Goal: Transaction & Acquisition: Obtain resource

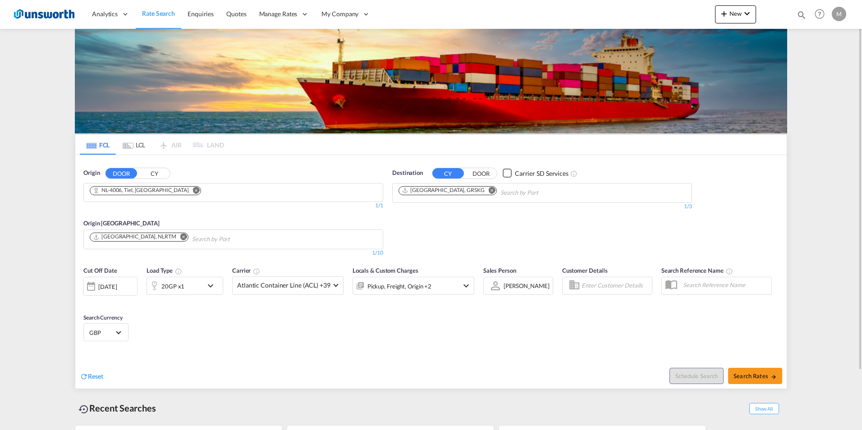
click at [488, 189] on md-icon "Remove" at bounding box center [491, 190] width 7 height 7
click at [193, 190] on md-icon "Remove" at bounding box center [196, 190] width 7 height 7
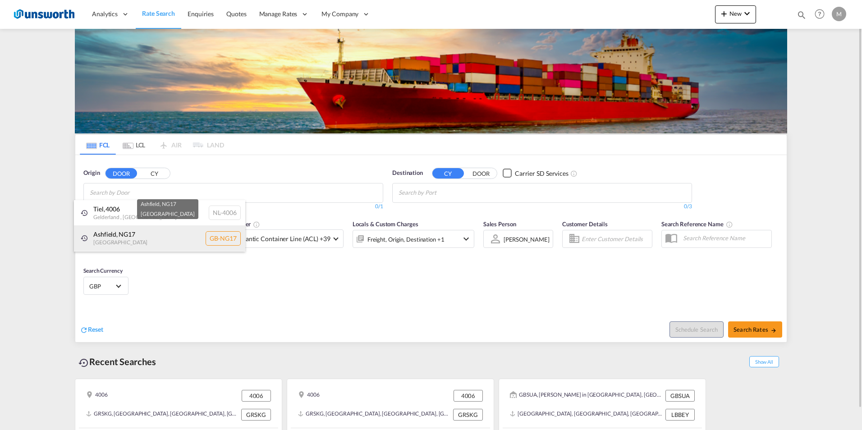
click at [134, 238] on div "Ashfield , NG17 [GEOGRAPHIC_DATA] [GEOGRAPHIC_DATA]-NG17" at bounding box center [159, 238] width 171 height 26
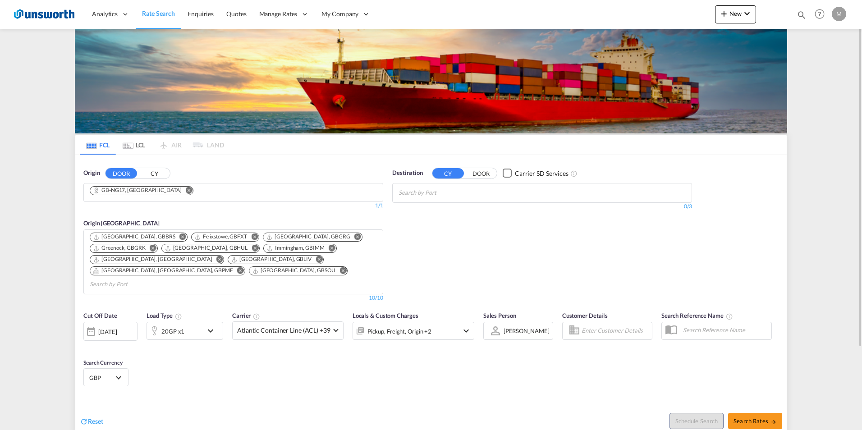
click at [465, 193] on body "Analytics Reports Dashboard Rate Search Enquiries Quotes" at bounding box center [431, 215] width 862 height 430
type input "jebel ali"
click at [432, 209] on div "[GEOGRAPHIC_DATA] [GEOGRAPHIC_DATA]" at bounding box center [468, 213] width 171 height 27
click at [329, 322] on md-select-value "Atlantic Container Line (ACL) +39" at bounding box center [288, 331] width 110 height 18
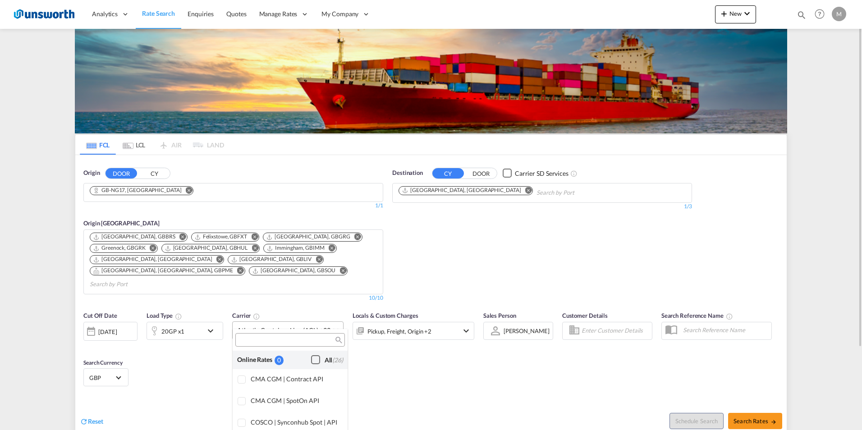
scroll to position [551, 0]
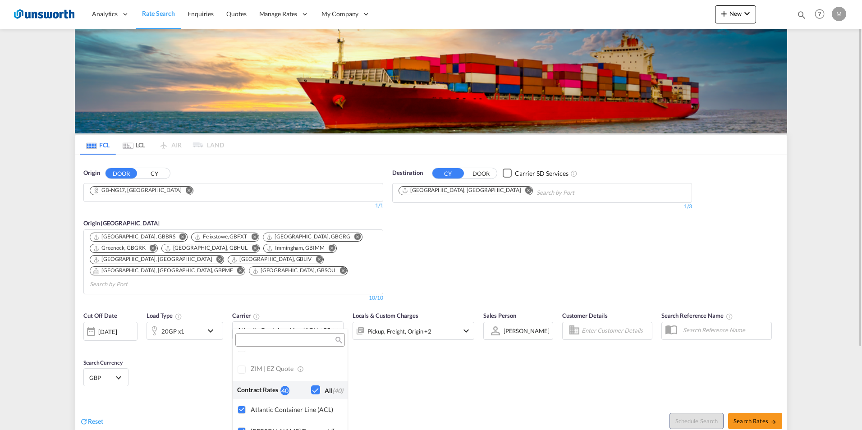
click at [822, 87] on md-backdrop at bounding box center [431, 215] width 862 height 430
click at [584, 256] on div "Destination CY DOOR Carrier SD Services [GEOGRAPHIC_DATA], [GEOGRAPHIC_DATA] 1/…" at bounding box center [542, 235] width 309 height 142
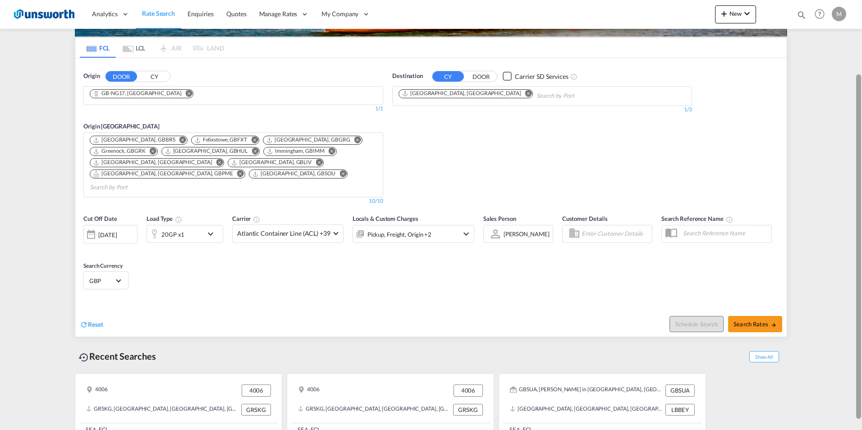
scroll to position [101, 0]
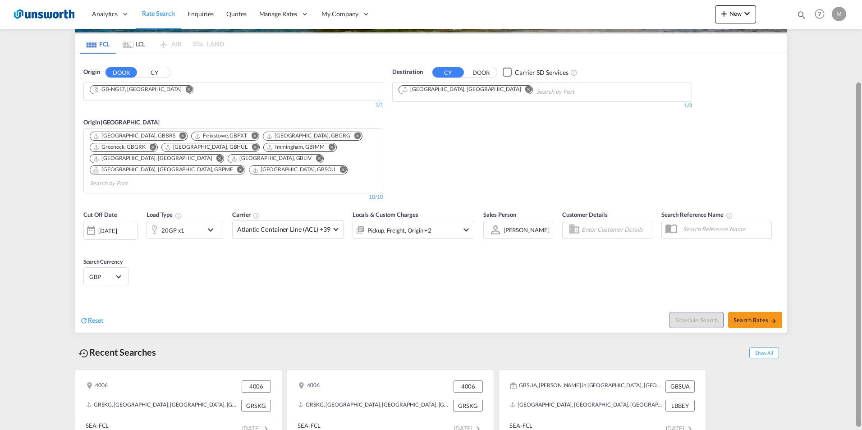
drag, startPoint x: 859, startPoint y: 106, endPoint x: 845, endPoint y: 187, distance: 82.3
click at [845, 187] on md-content "Analytics Reports Dashboard Rate Search Enquiries Quotes" at bounding box center [431, 215] width 862 height 430
click at [121, 270] on md-select-value "GBP" at bounding box center [105, 276] width 35 height 13
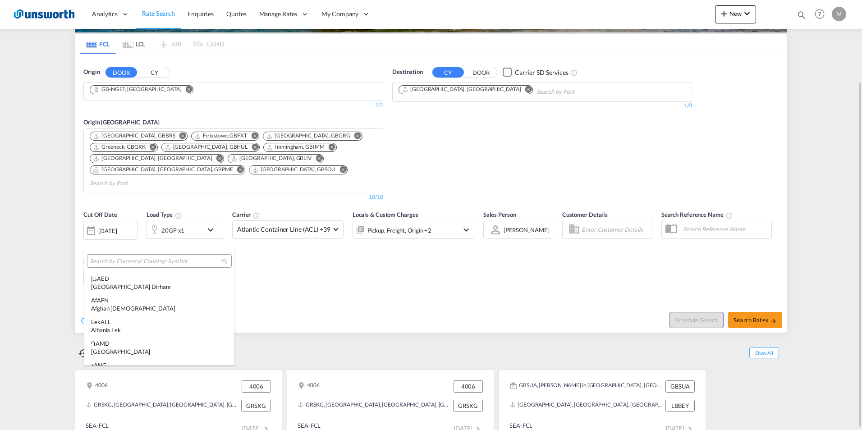
scroll to position [991, 0]
click at [357, 274] on md-backdrop at bounding box center [431, 215] width 862 height 430
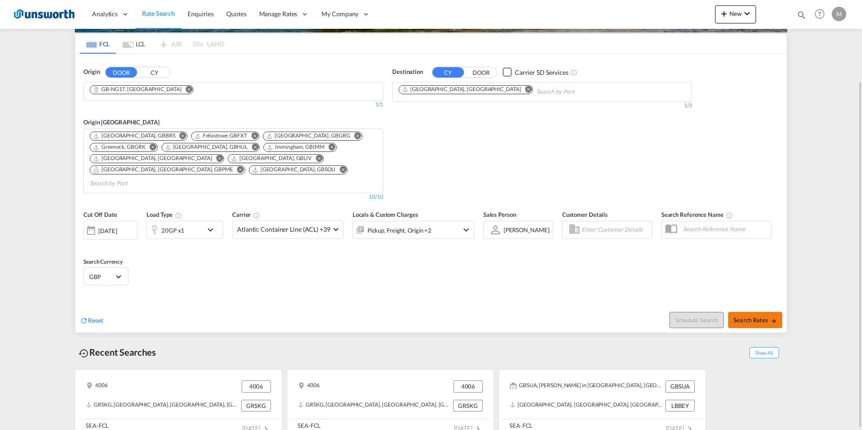
click at [760, 313] on button "Search Rates" at bounding box center [755, 320] width 54 height 16
type input "NG17 to AEJEA / [DATE]"
